Goal: Navigation & Orientation: Find specific page/section

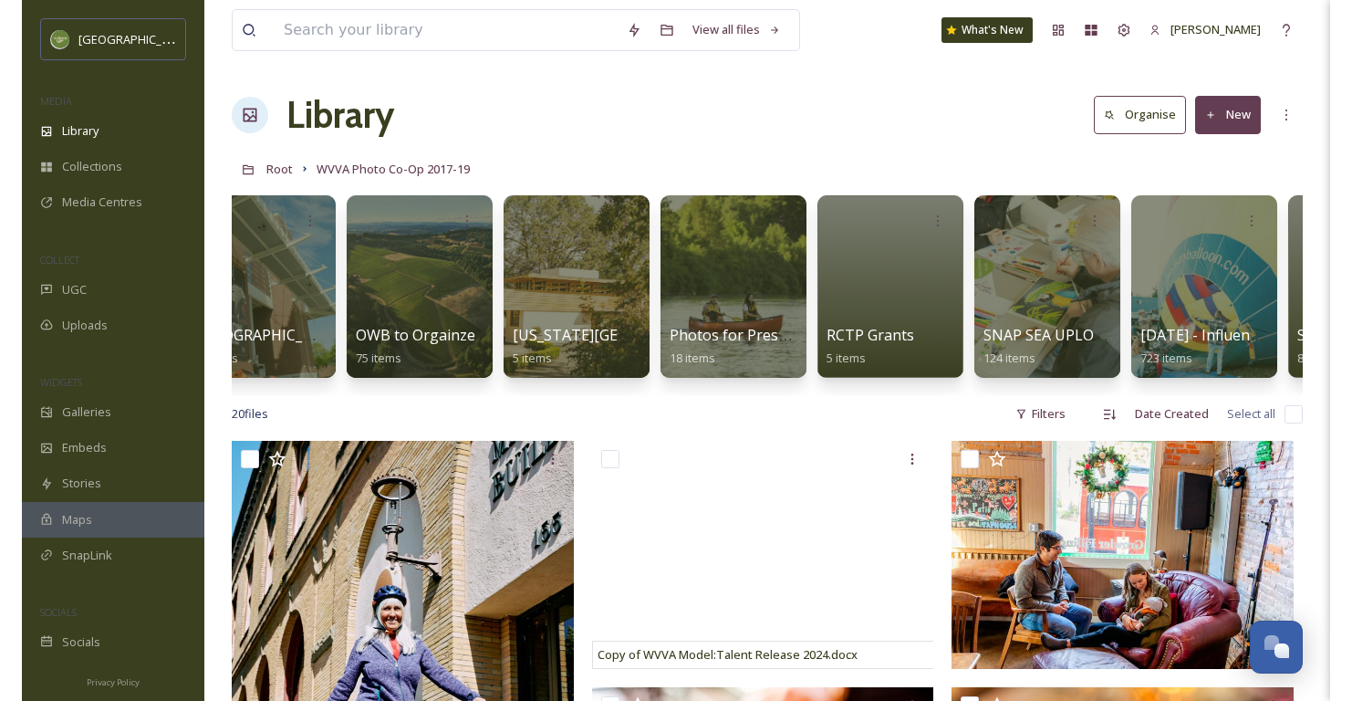
scroll to position [0, 1615]
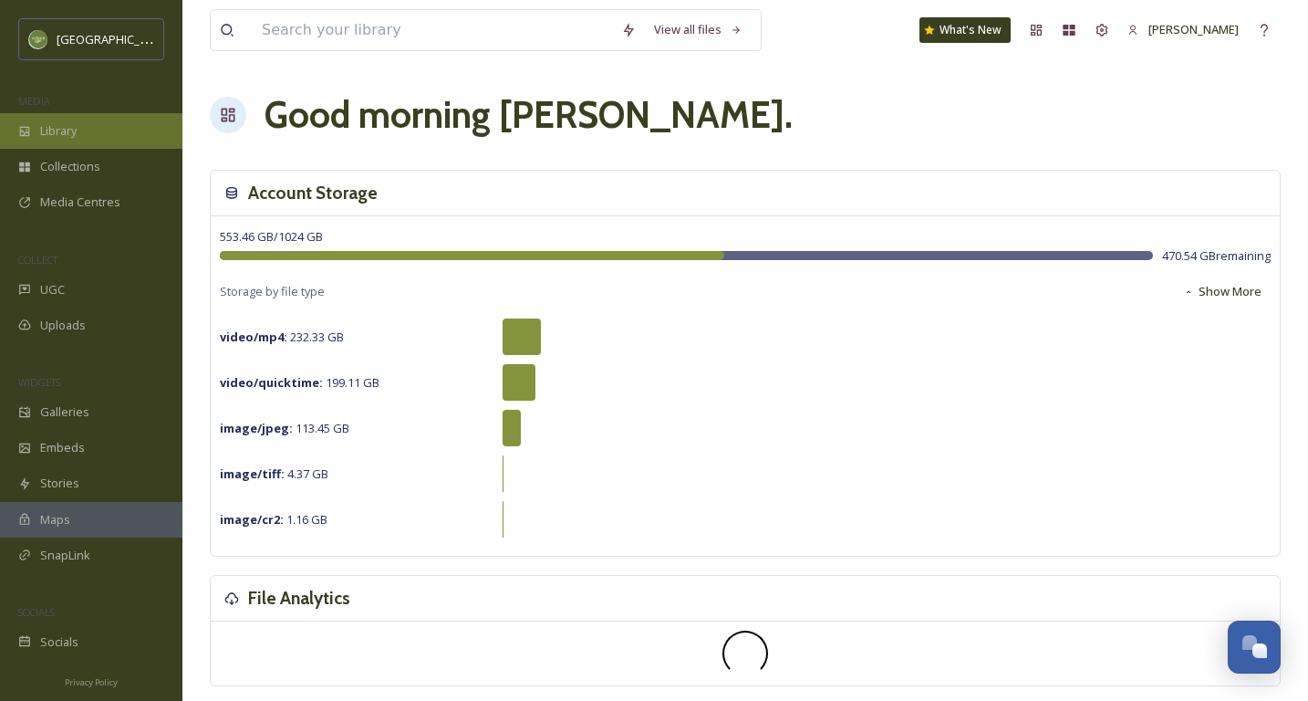
click at [64, 143] on div "Library" at bounding box center [91, 131] width 182 height 36
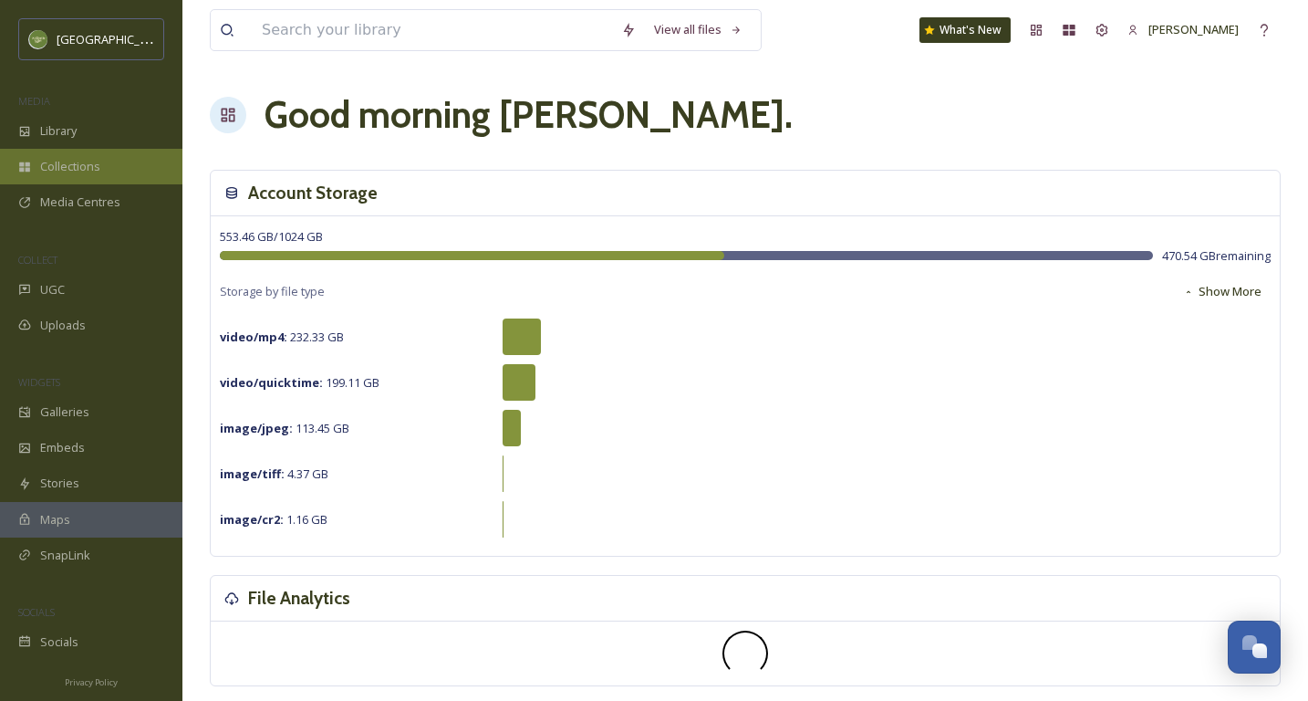
click at [120, 168] on div "Collections" at bounding box center [91, 167] width 182 height 36
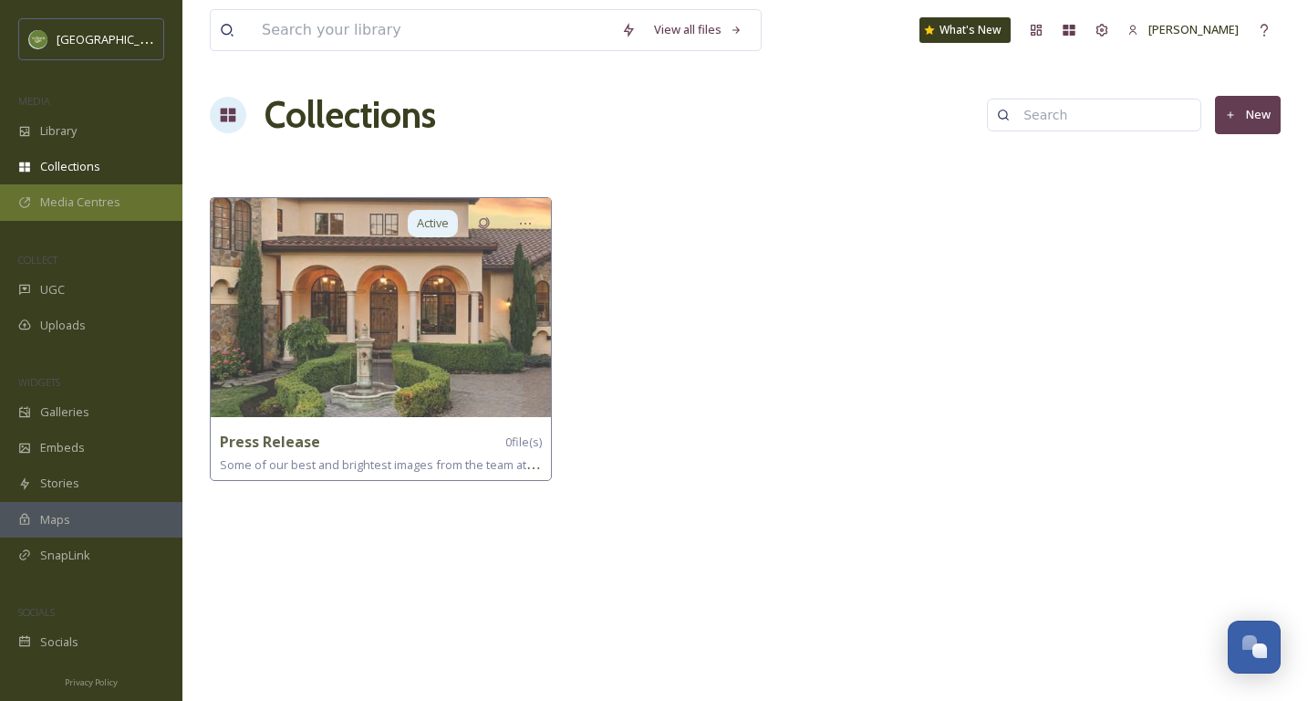
click at [108, 194] on span "Media Centres" at bounding box center [80, 201] width 80 height 17
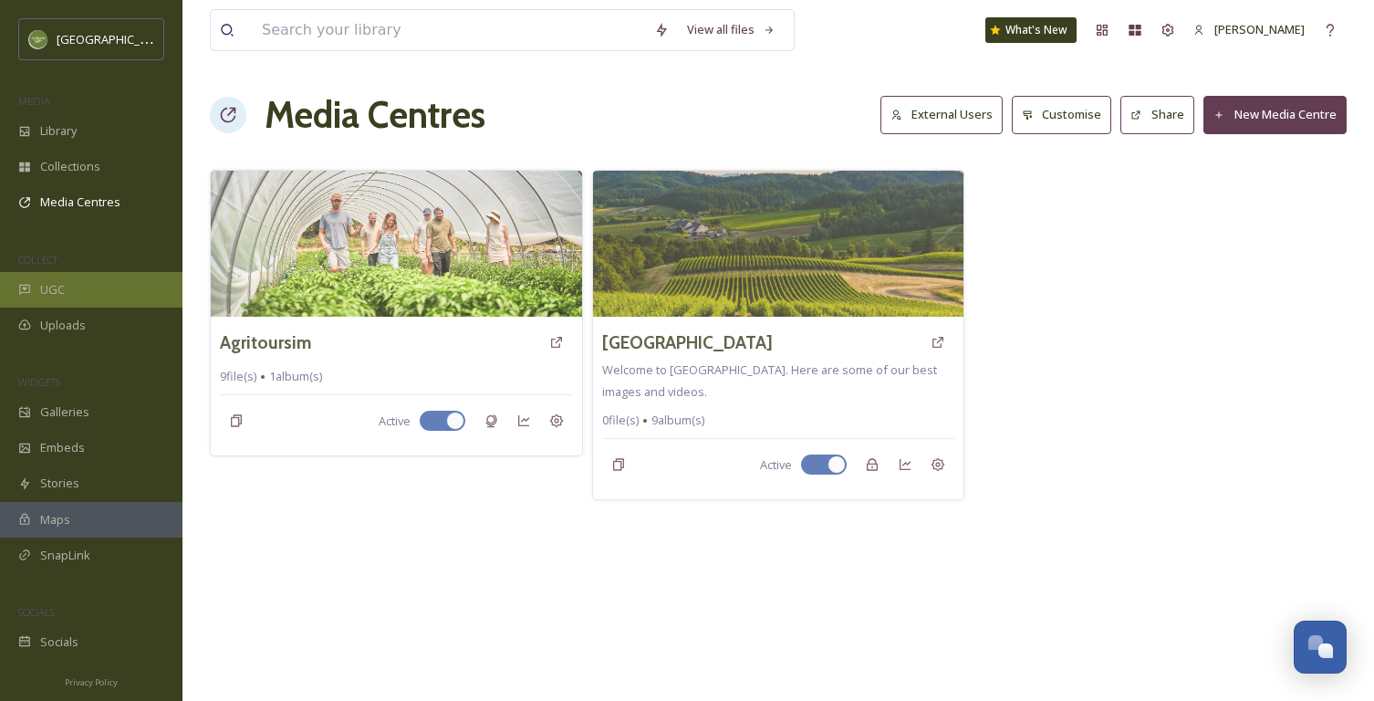
click at [81, 295] on div "UGC" at bounding box center [91, 290] width 182 height 36
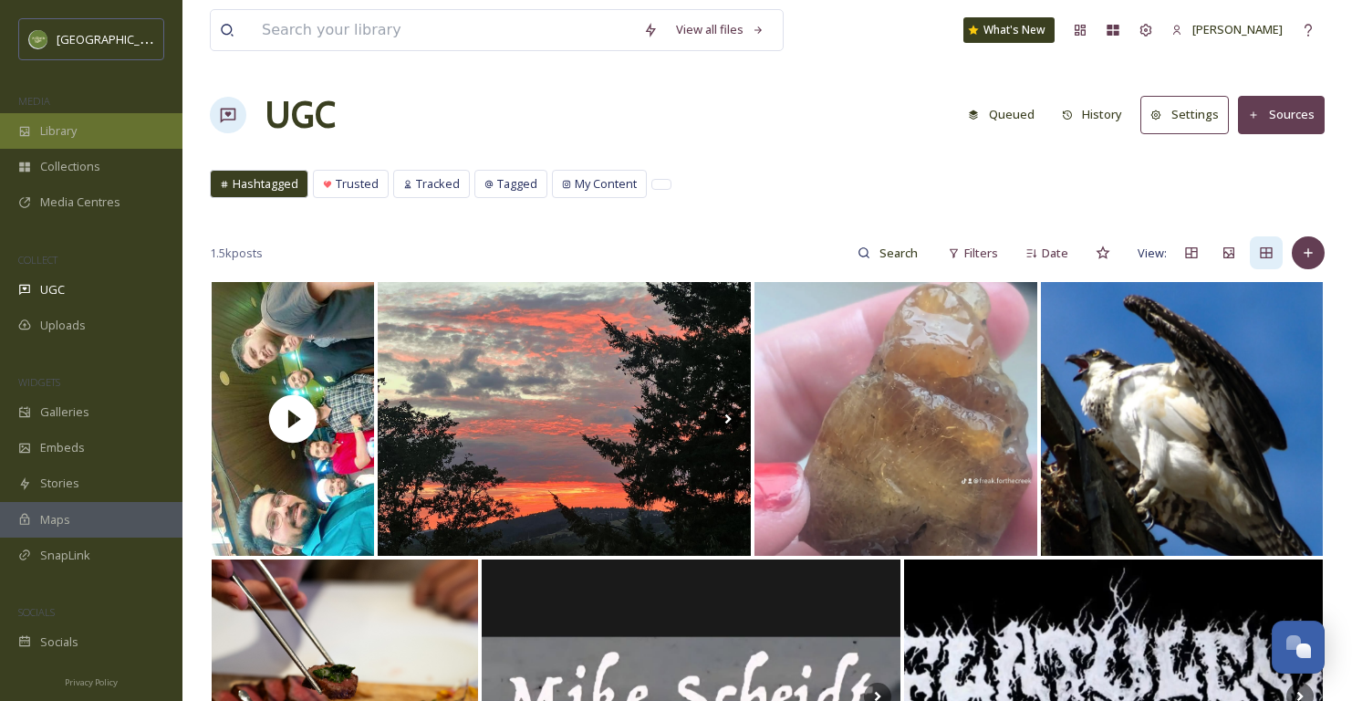
click at [88, 117] on div "Library" at bounding box center [91, 131] width 182 height 36
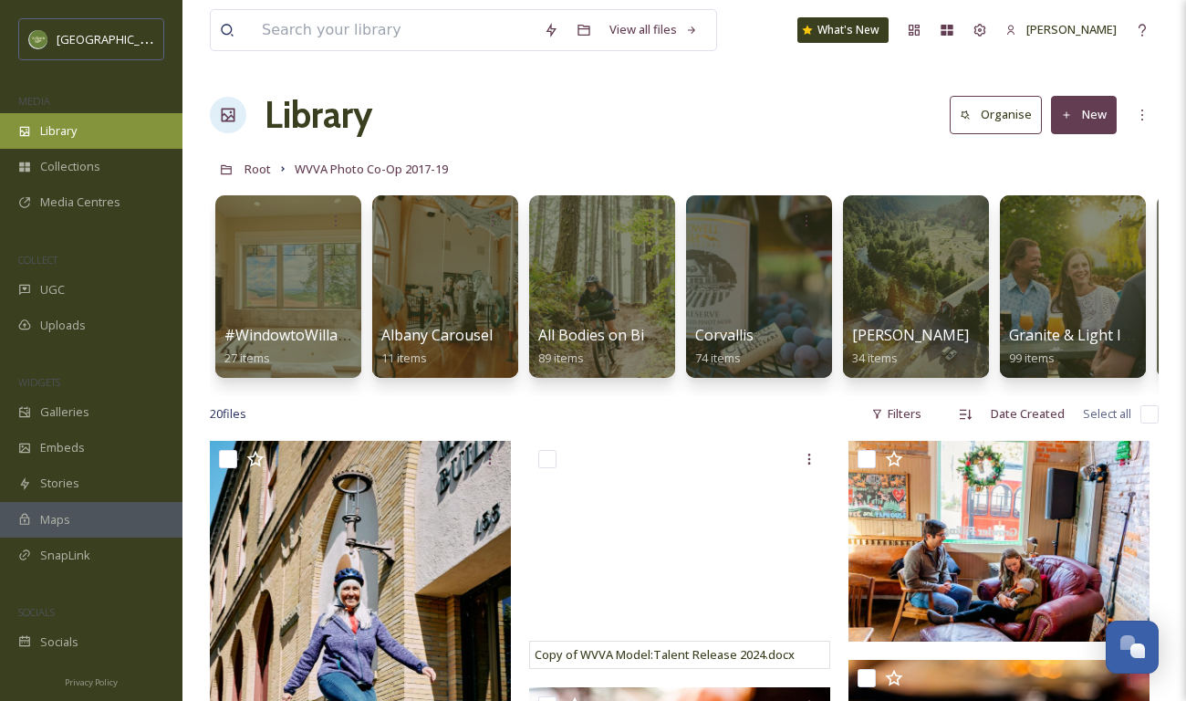
click at [105, 139] on div "Library" at bounding box center [91, 131] width 182 height 36
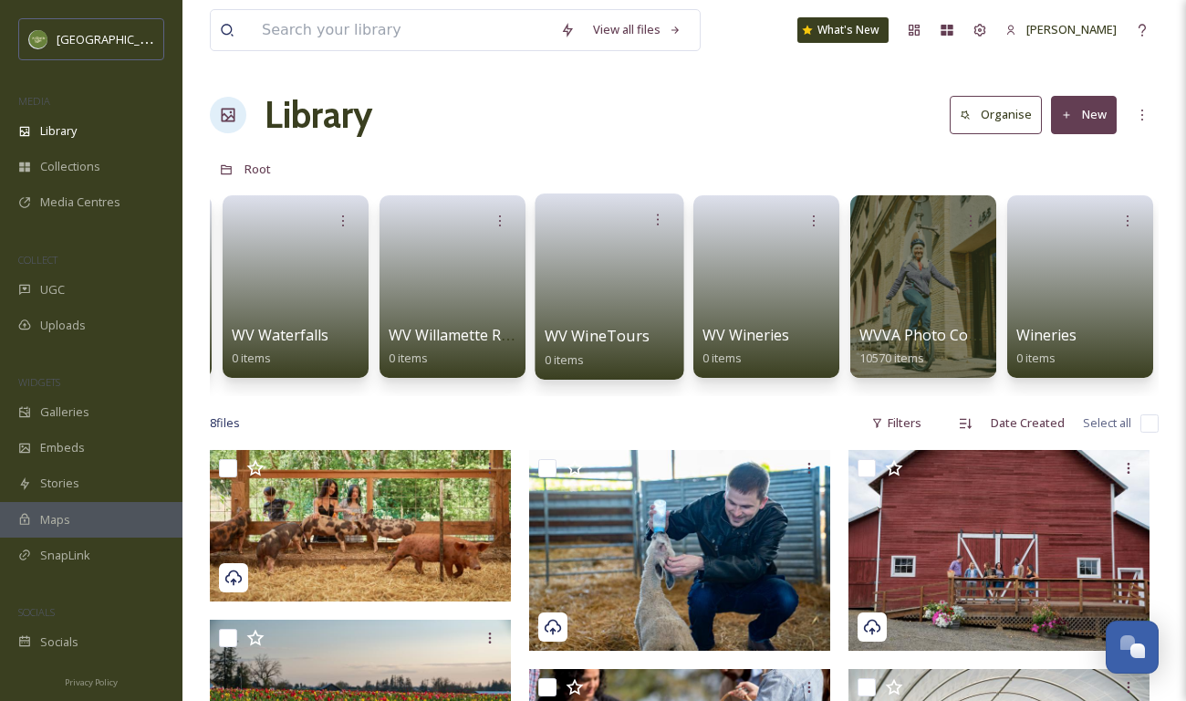
scroll to position [1, 0]
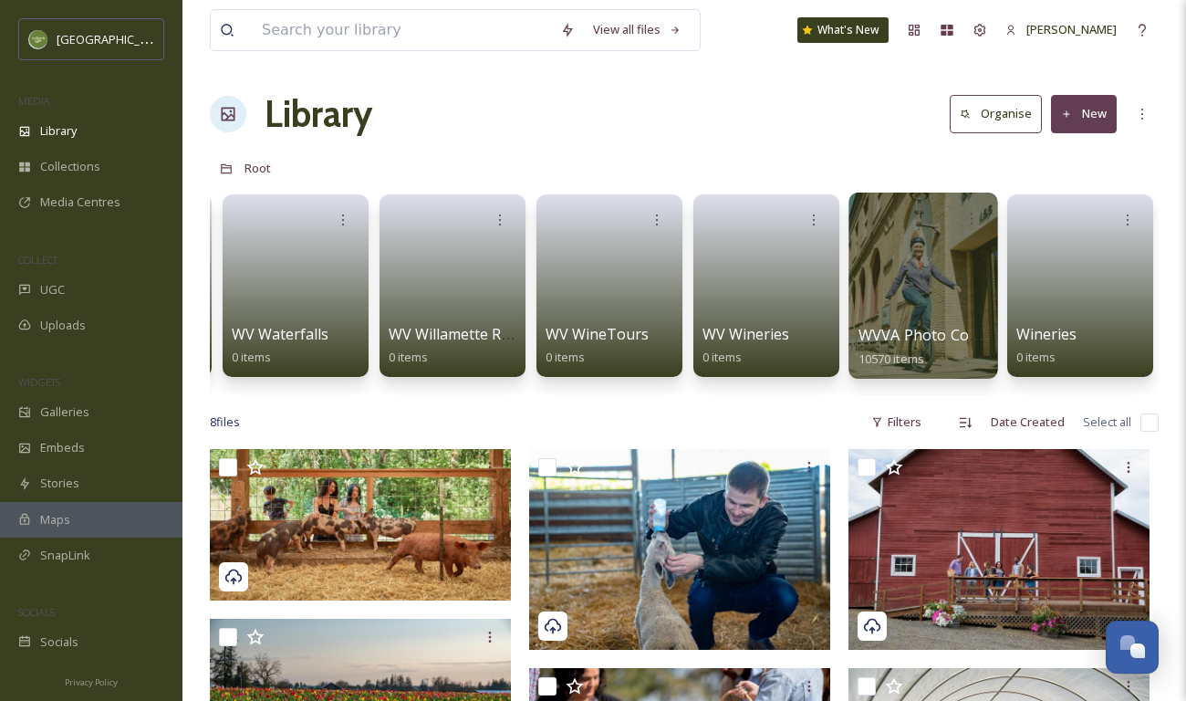
click at [937, 330] on span "WVVA Photo Co-Op 2017-19" at bounding box center [957, 335] width 196 height 20
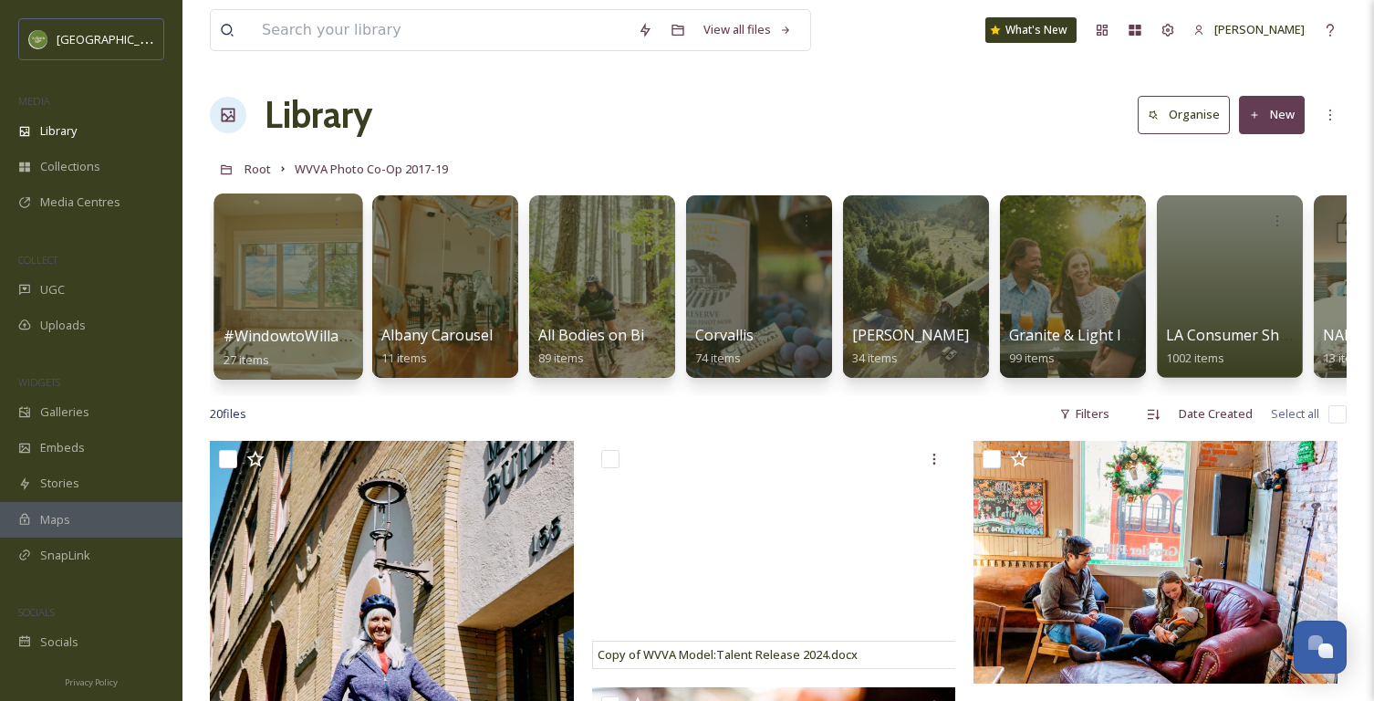
click at [278, 307] on div at bounding box center [288, 286] width 149 height 186
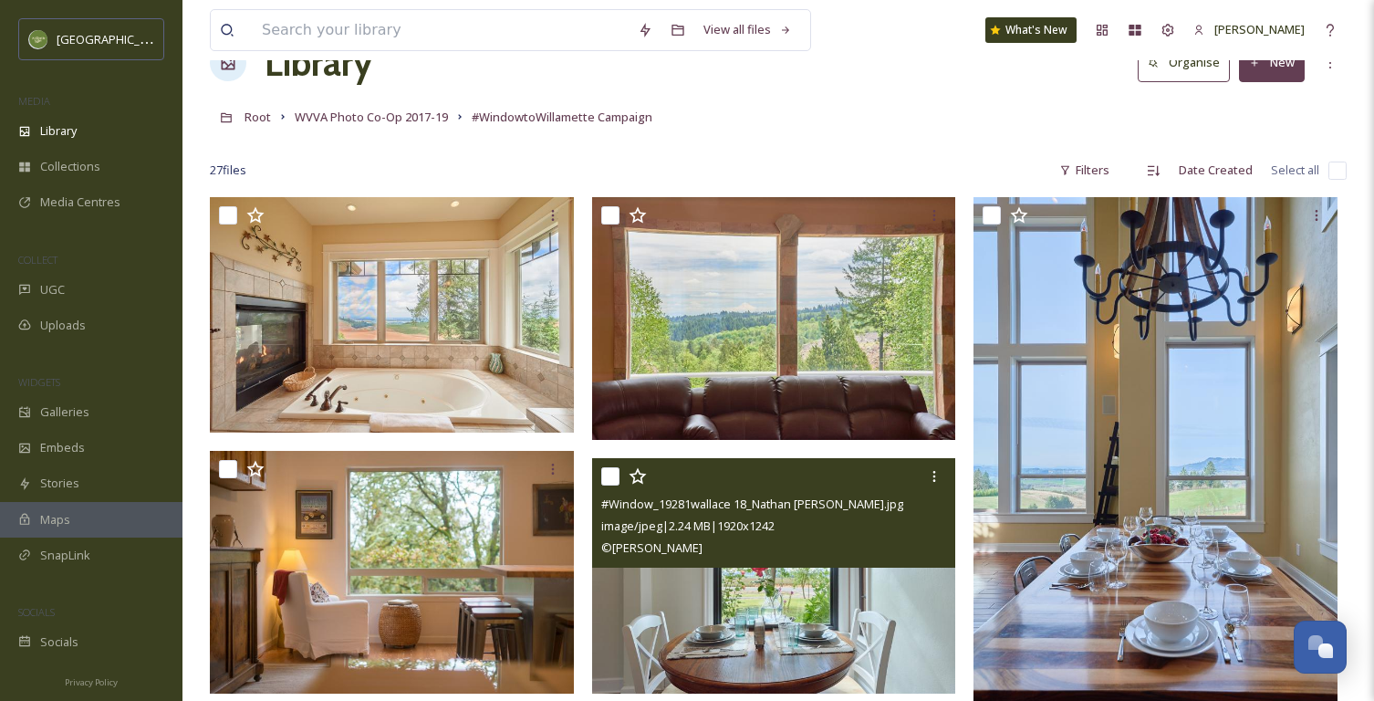
scroll to position [81, 0]
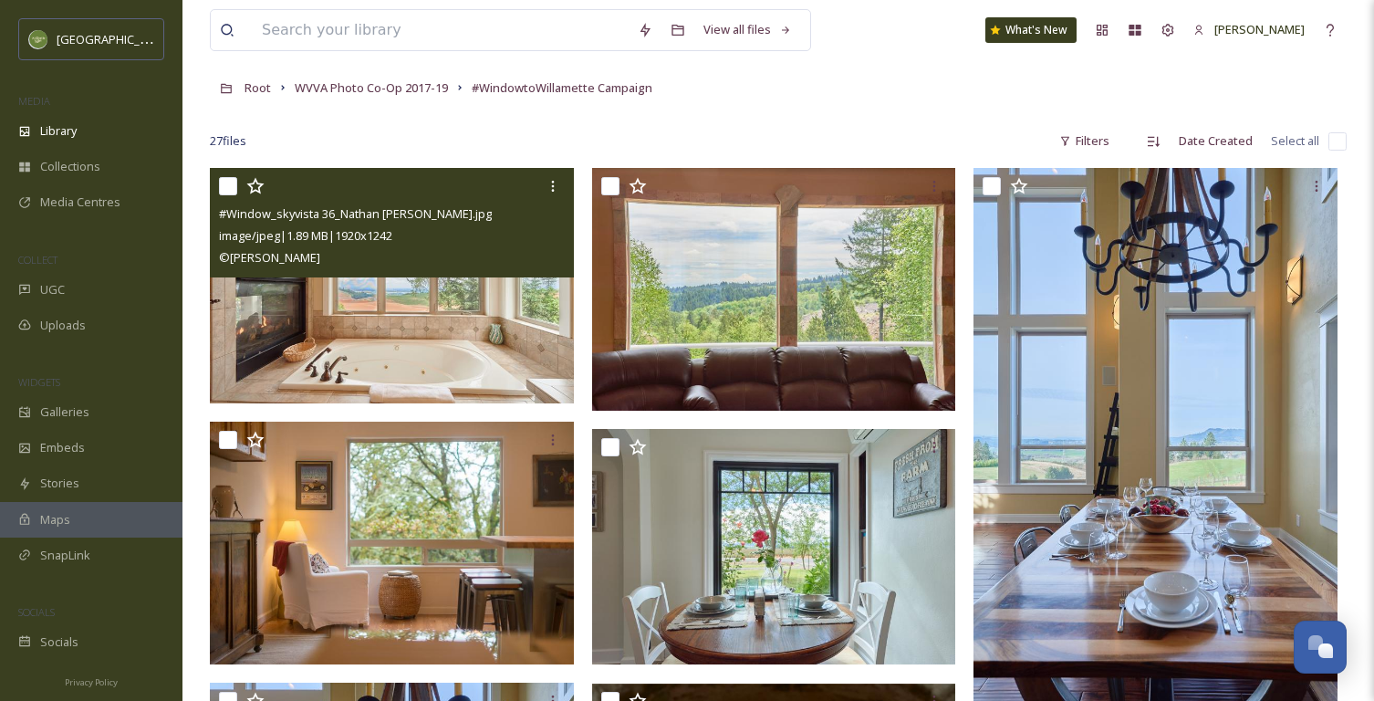
click at [500, 207] on div "#Window_skyvista 36_Nathan Labunski.jpg" at bounding box center [394, 214] width 350 height 22
click at [494, 353] on img at bounding box center [392, 285] width 364 height 235
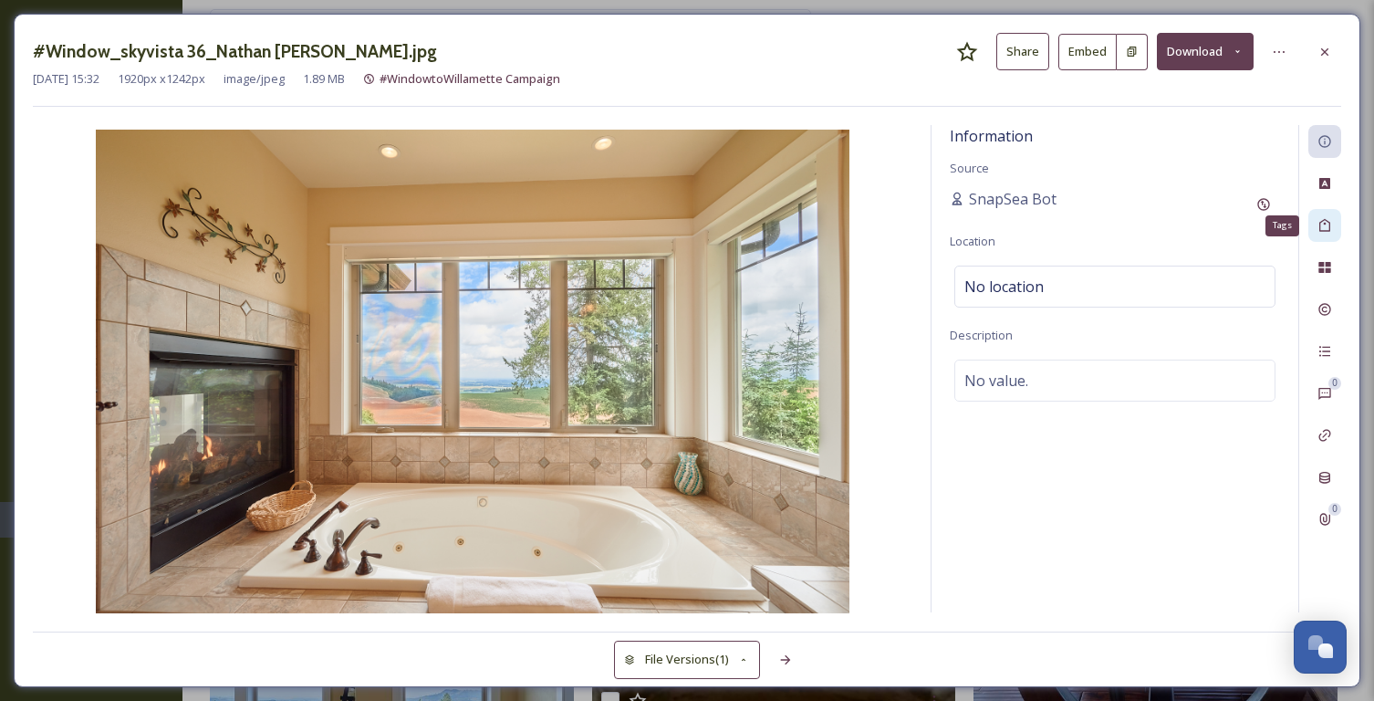
click at [1185, 226] on icon at bounding box center [1325, 225] width 15 height 15
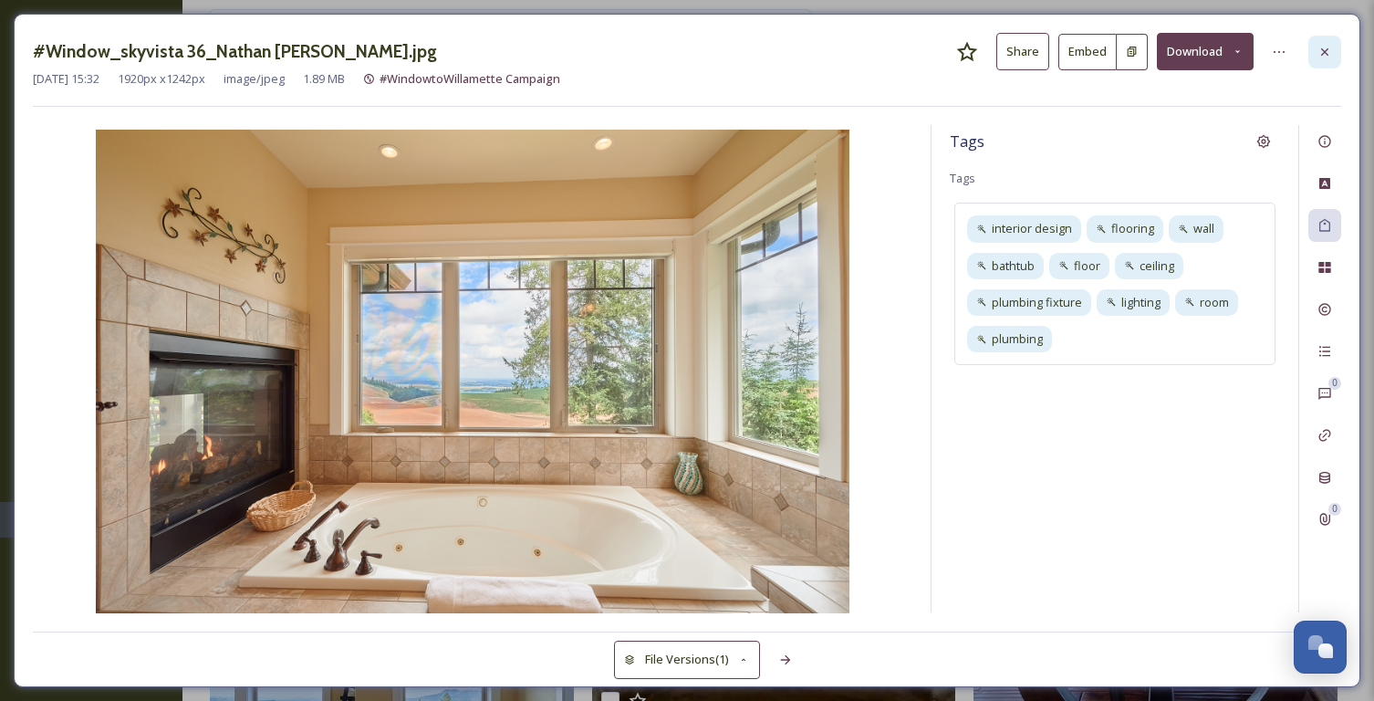
click at [1185, 47] on icon at bounding box center [1325, 52] width 15 height 15
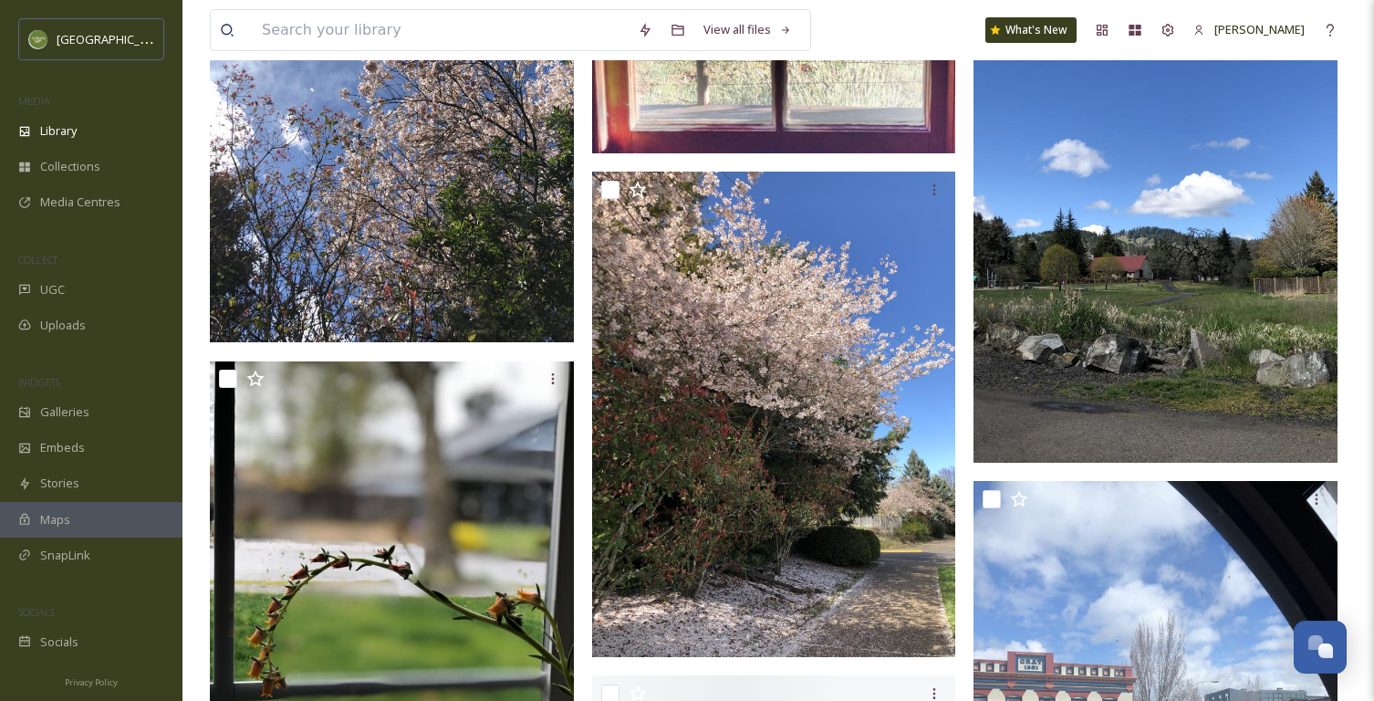
scroll to position [1786, 0]
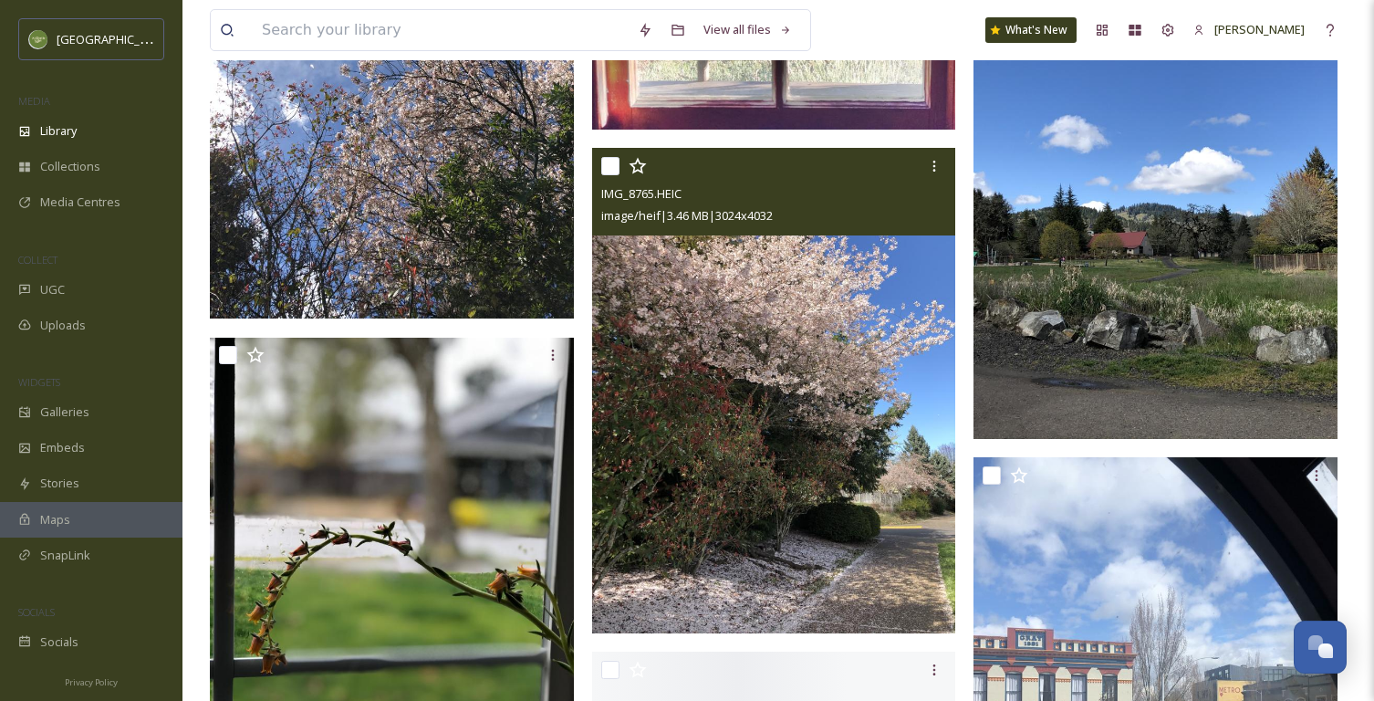
click at [801, 364] on img at bounding box center [774, 390] width 364 height 485
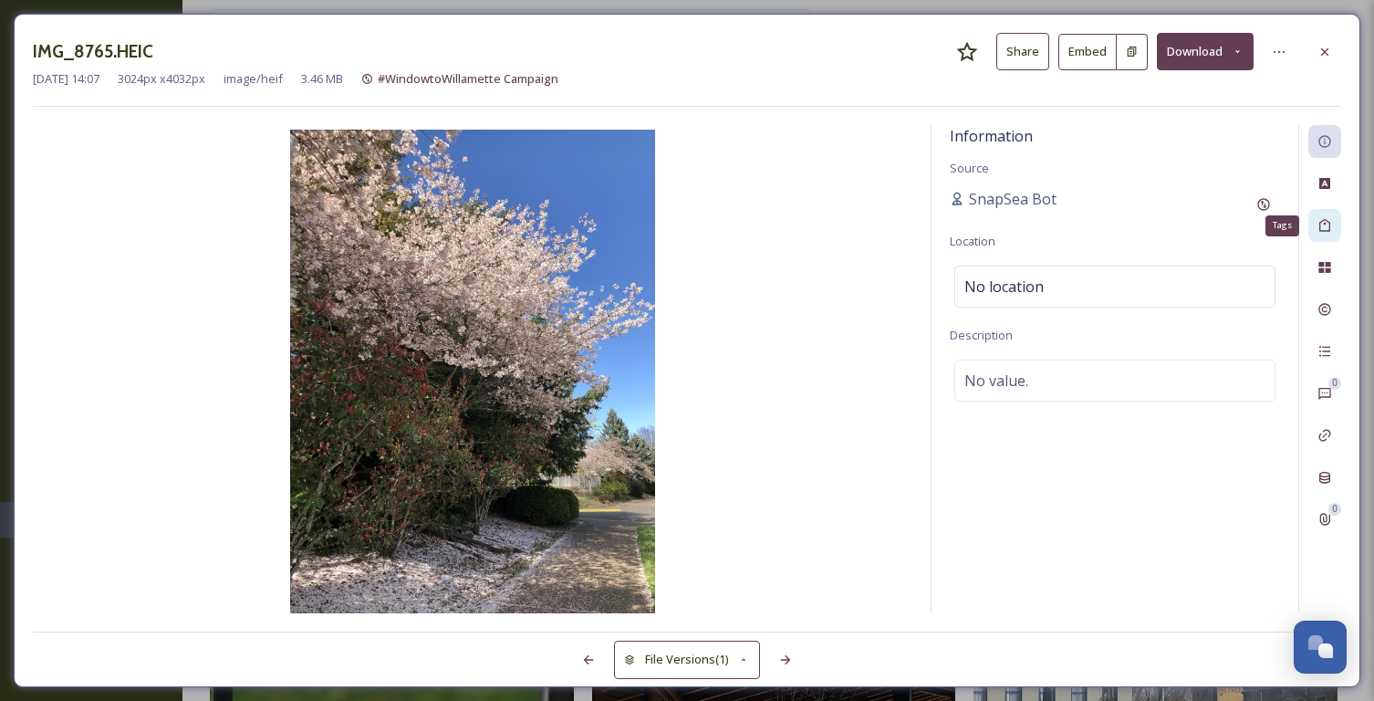
click at [1185, 219] on icon at bounding box center [1324, 225] width 11 height 13
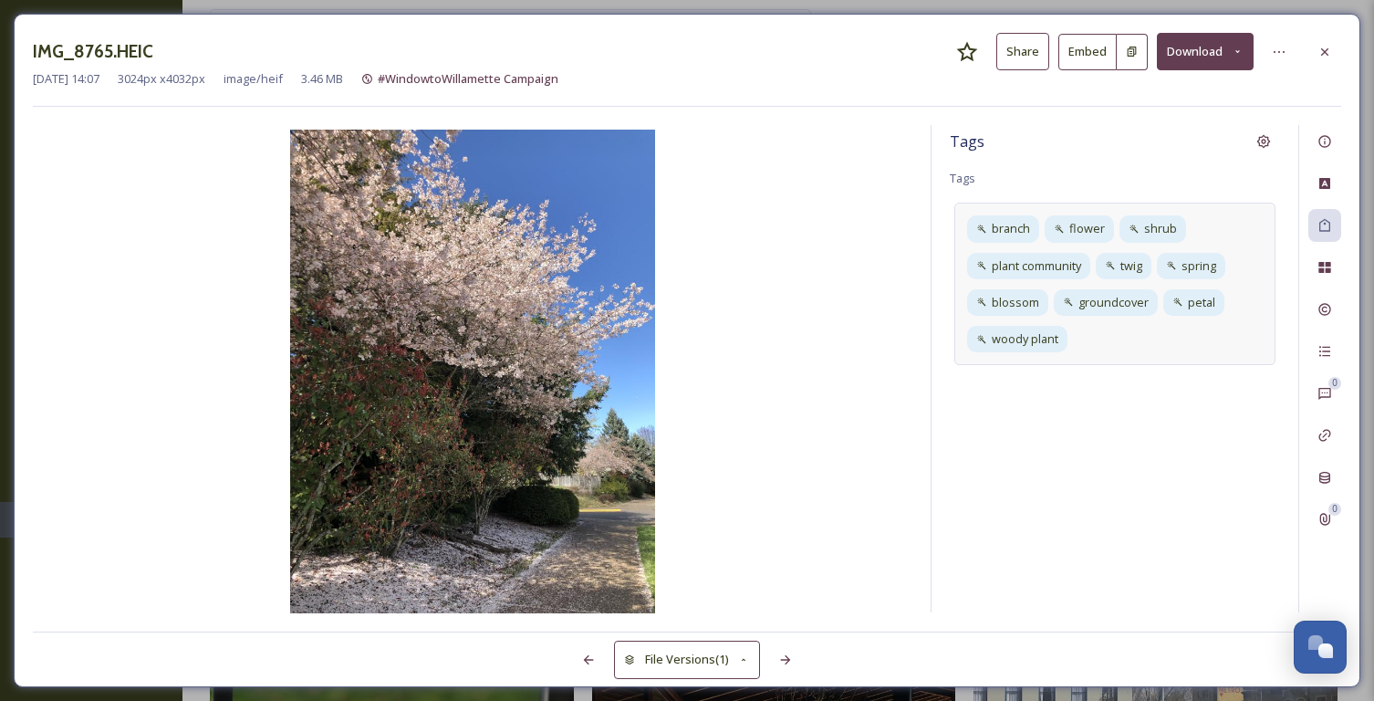
click at [1123, 333] on div "branch flower shrub plant community twig spring blossom groundcover petal woody…" at bounding box center [1114, 284] width 321 height 162
click at [1185, 47] on icon at bounding box center [1325, 52] width 15 height 15
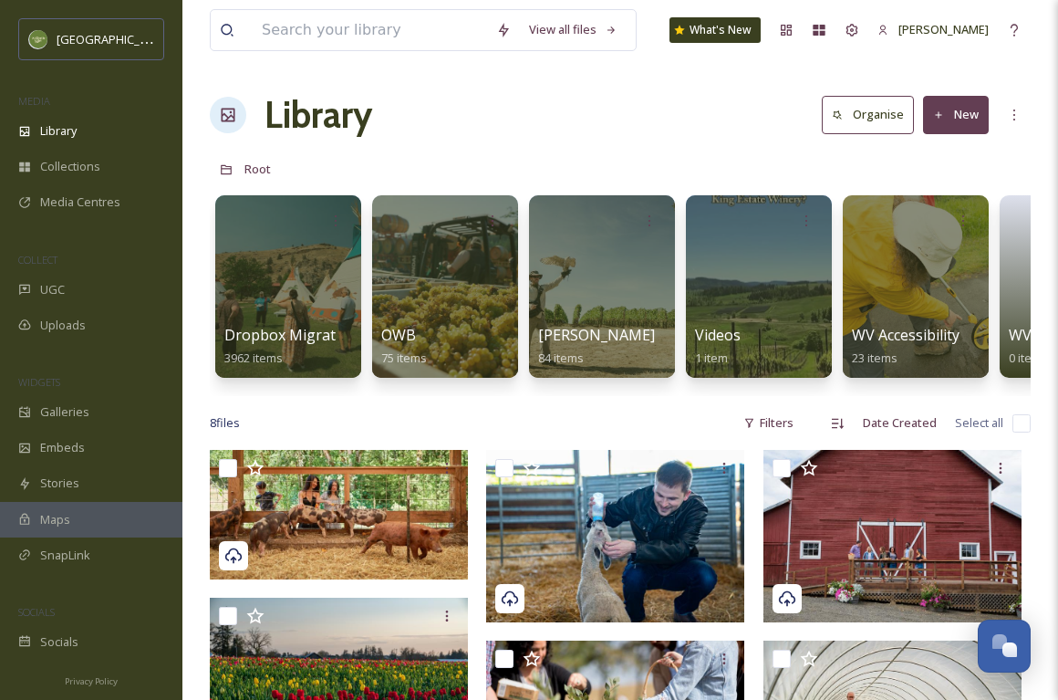
scroll to position [120, 0]
